Goal: Information Seeking & Learning: Learn about a topic

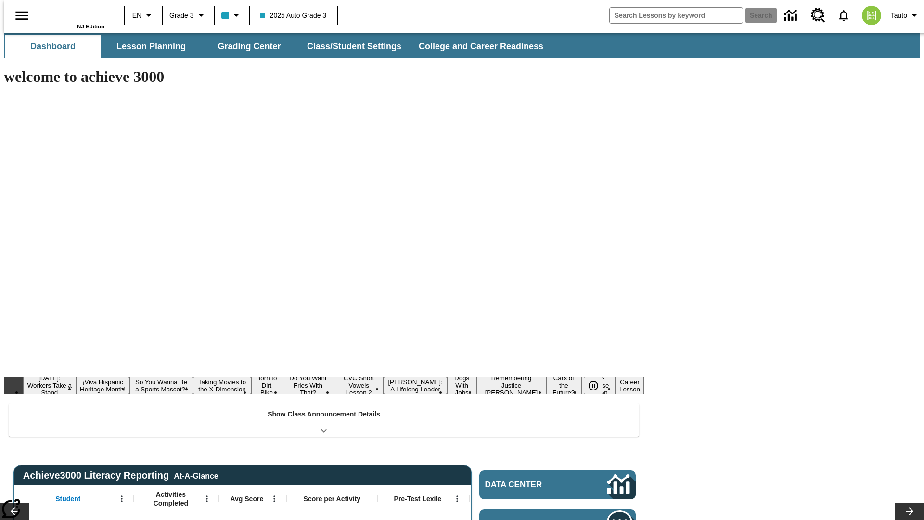
type input "-1"
click at [147, 46] on button "Lesson Planning" at bounding box center [151, 46] width 96 height 23
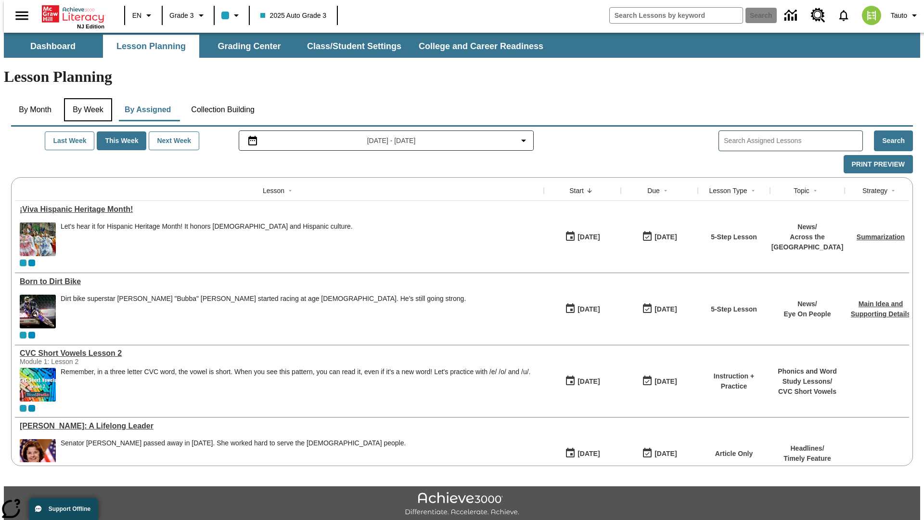
click at [86, 98] on button "By Week" at bounding box center [88, 109] width 48 height 23
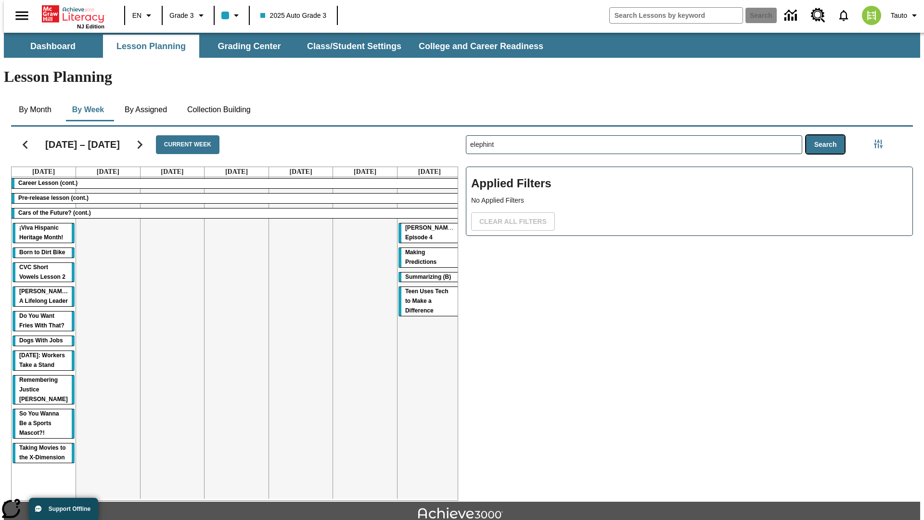
click at [828, 135] on button "Search" at bounding box center [825, 144] width 39 height 19
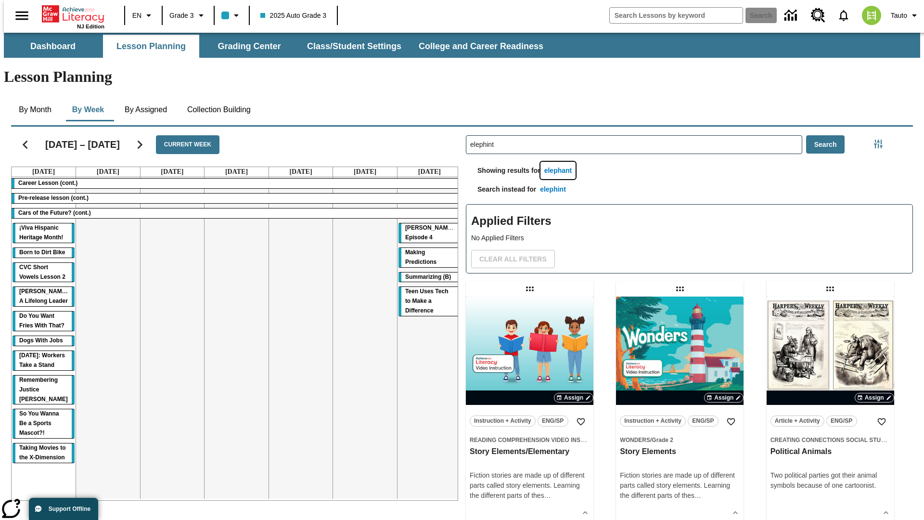
click at [560, 162] on button "elephant" at bounding box center [558, 171] width 36 height 18
type input "elephant"
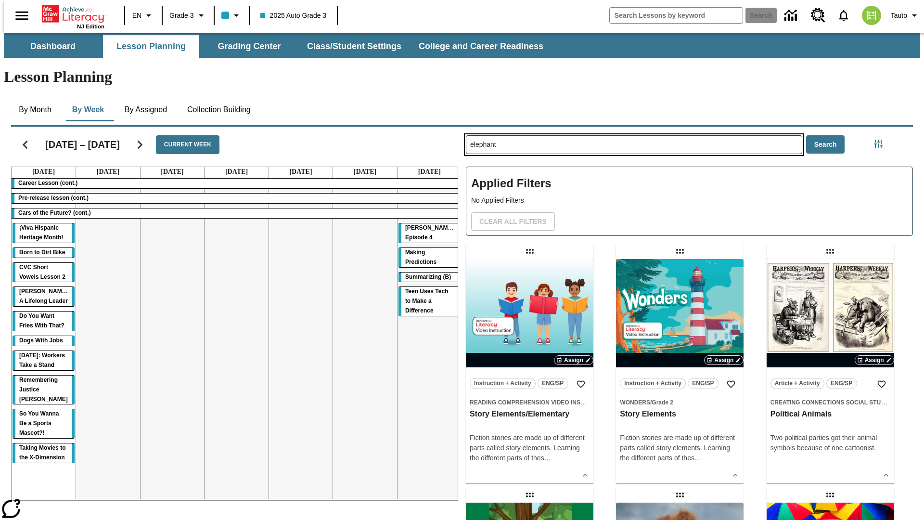
type input "elephint"
